Goal: Task Accomplishment & Management: Manage account settings

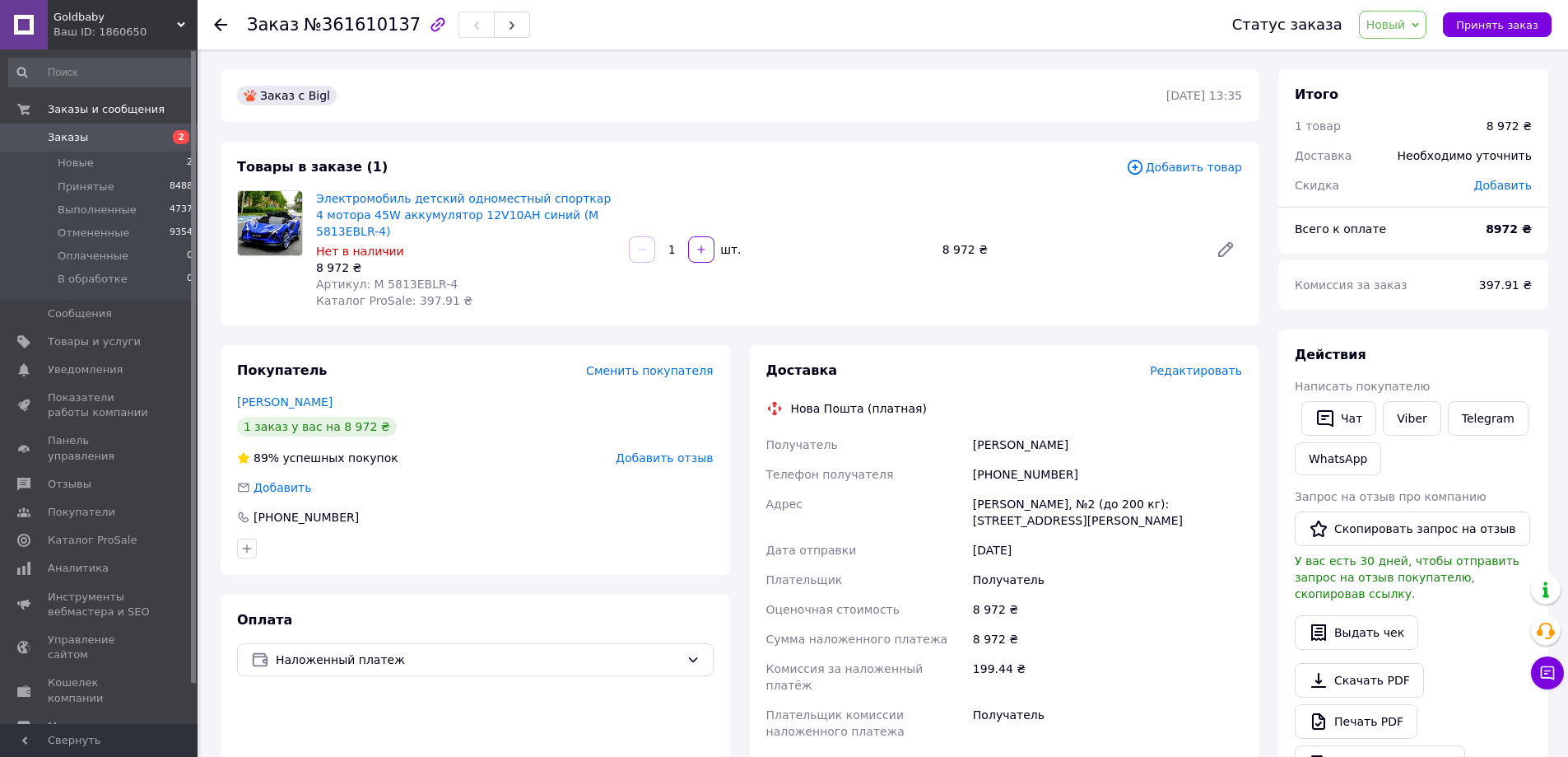
click at [101, 133] on span "Заказы" at bounding box center [99, 137] width 105 height 15
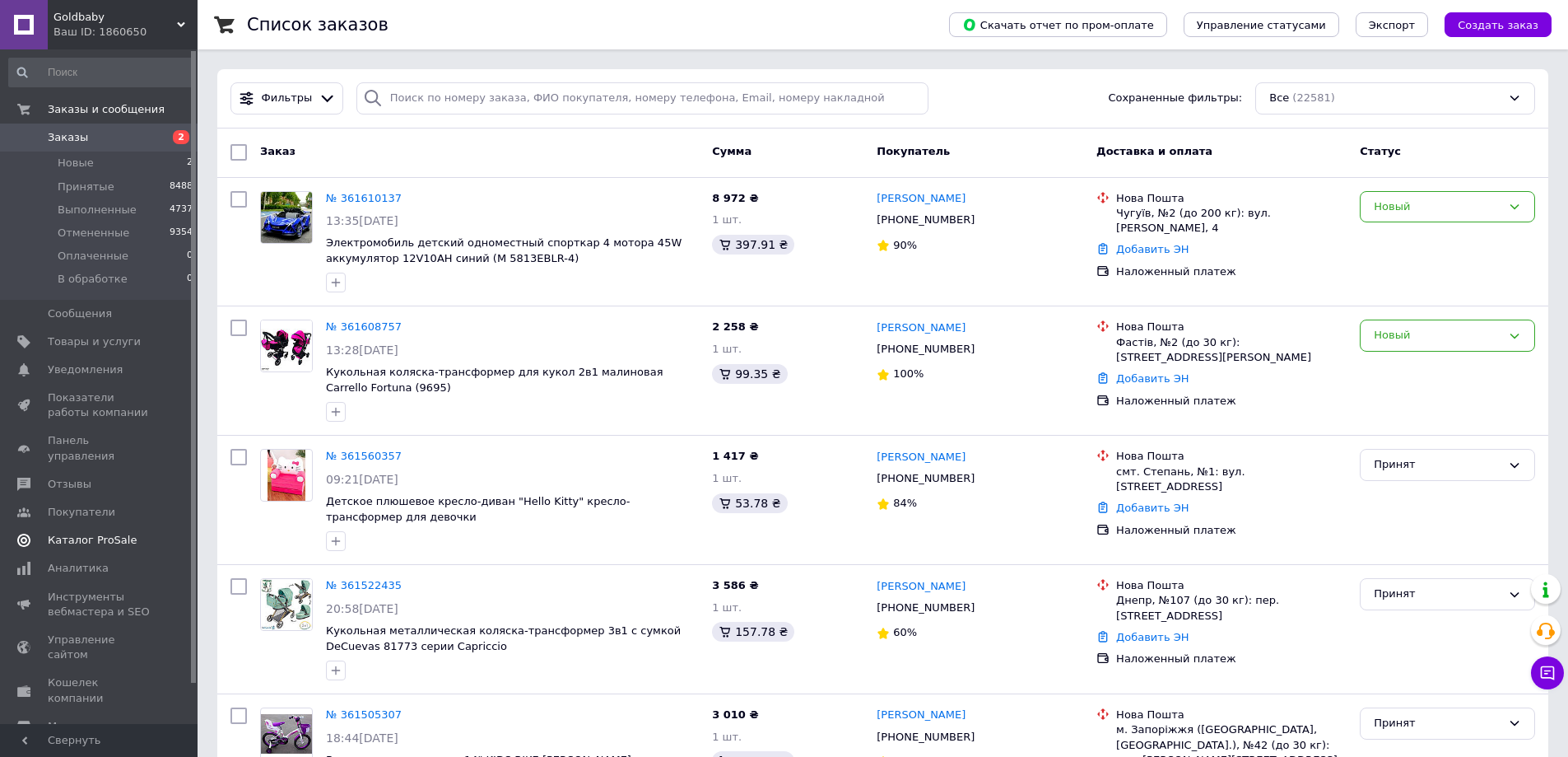
click at [92, 532] on span "Каталог ProSale" at bounding box center [92, 540] width 89 height 15
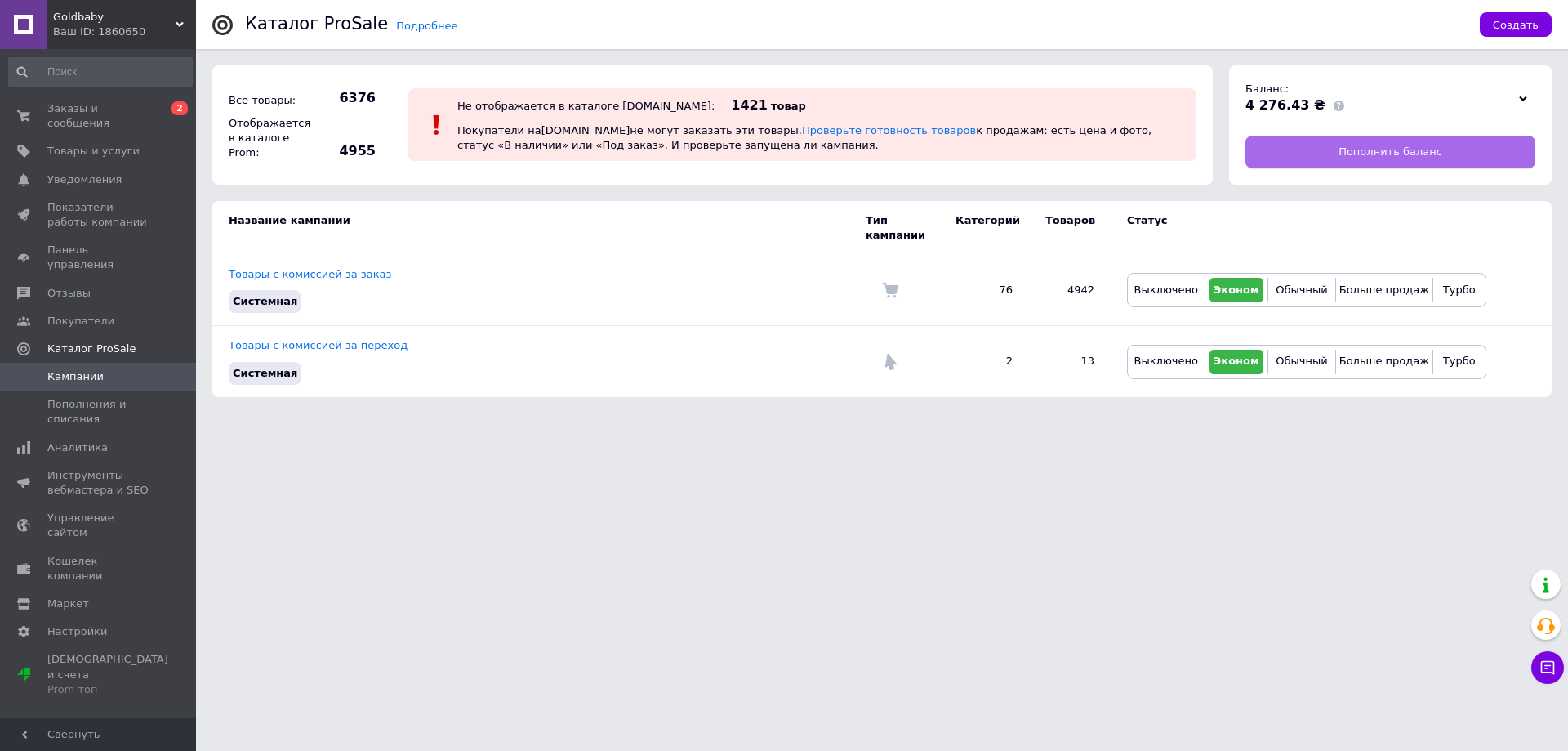
click at [1435, 149] on span "Пополнить баланс" at bounding box center [1390, 152] width 104 height 15
click at [71, 110] on span "Заказы и сообщения" at bounding box center [98, 116] width 104 height 29
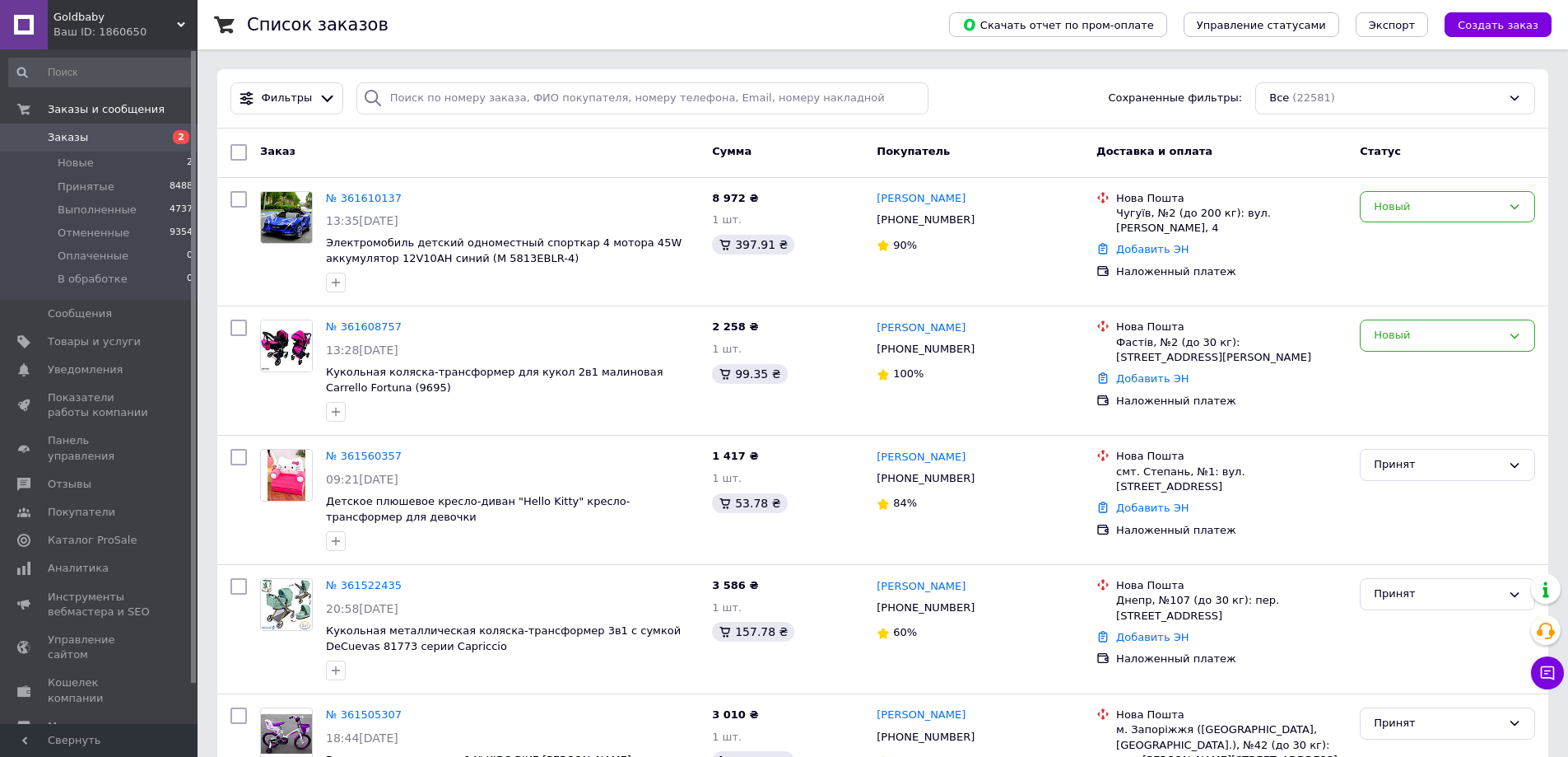
click at [111, 740] on link "Настройки" at bounding box center [101, 754] width 202 height 28
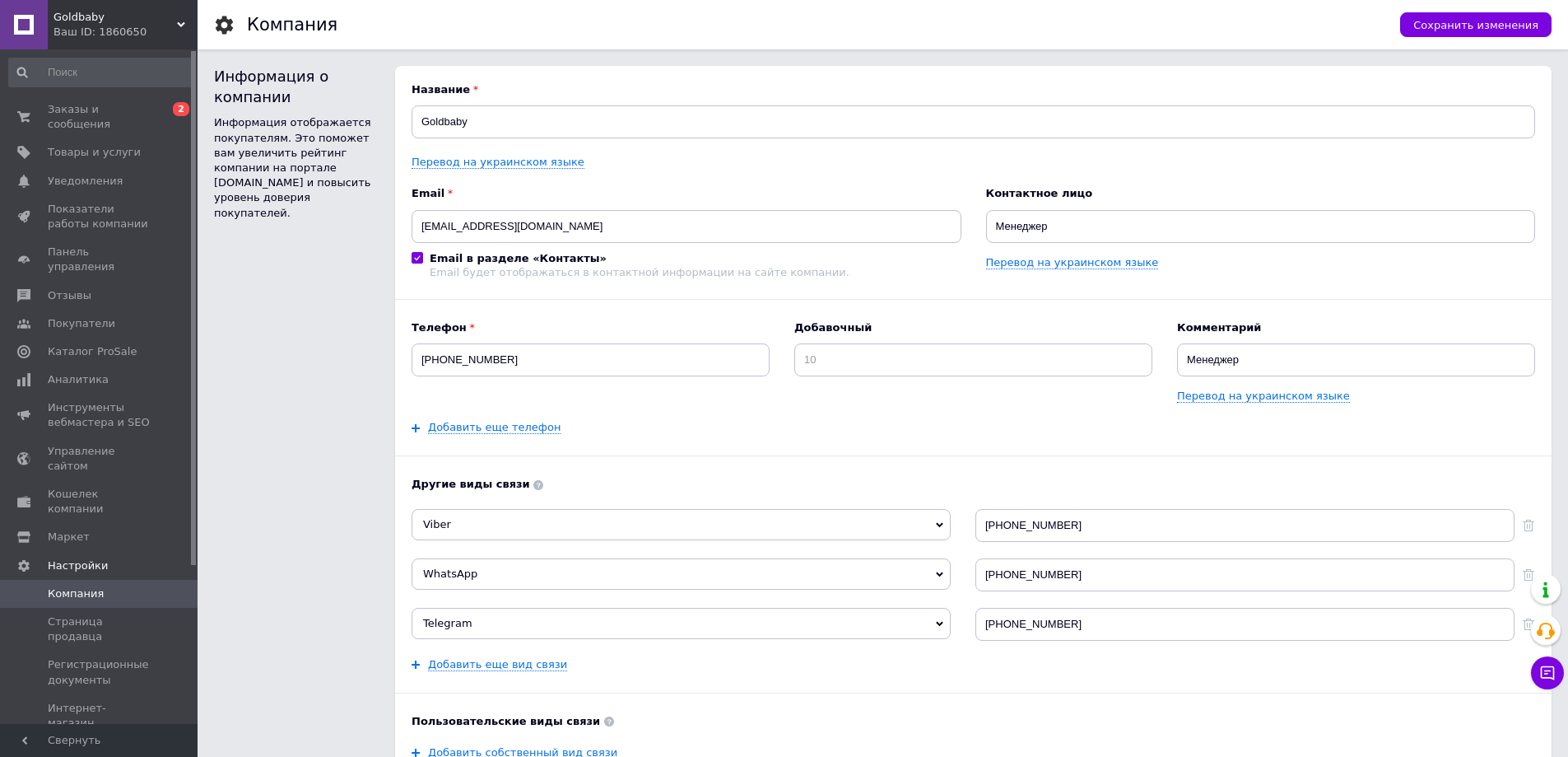
click at [1034, 683] on div "Название Goldbaby Перевод на украинском языке Email goldbabyodessa@gmail.com Em…" at bounding box center [974, 480] width 1124 height 794
